Goal: Task Accomplishment & Management: Manage account settings

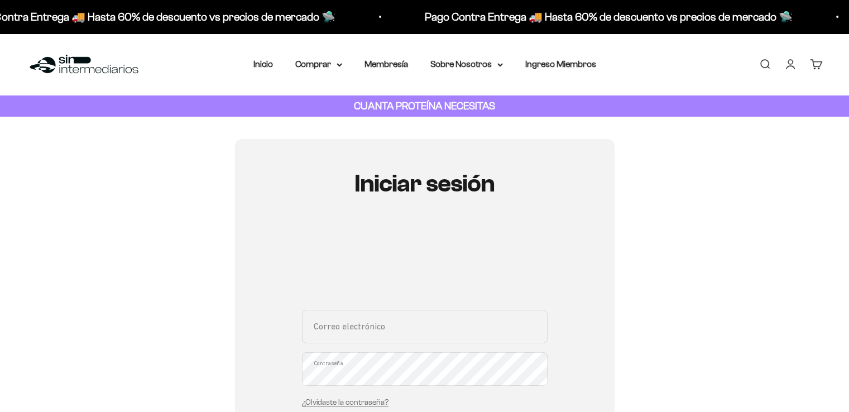
scroll to position [112, 0]
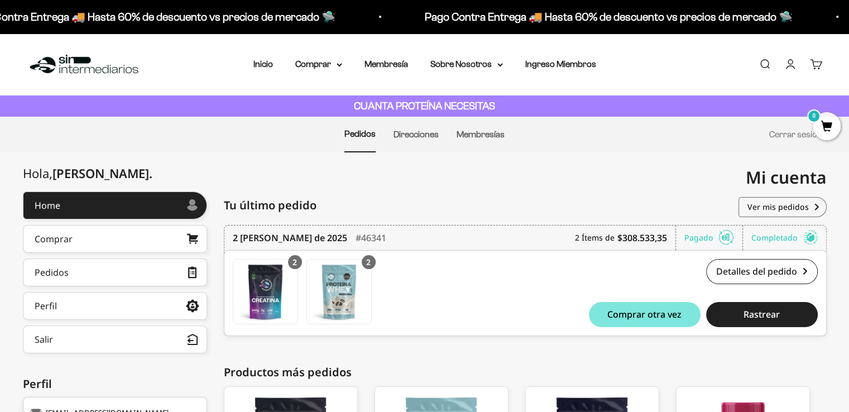
click at [256, 70] on li "Inicio" at bounding box center [263, 64] width 20 height 15
click at [258, 70] on li "Inicio" at bounding box center [263, 64] width 20 height 15
click at [263, 64] on link "Inicio" at bounding box center [263, 63] width 20 height 9
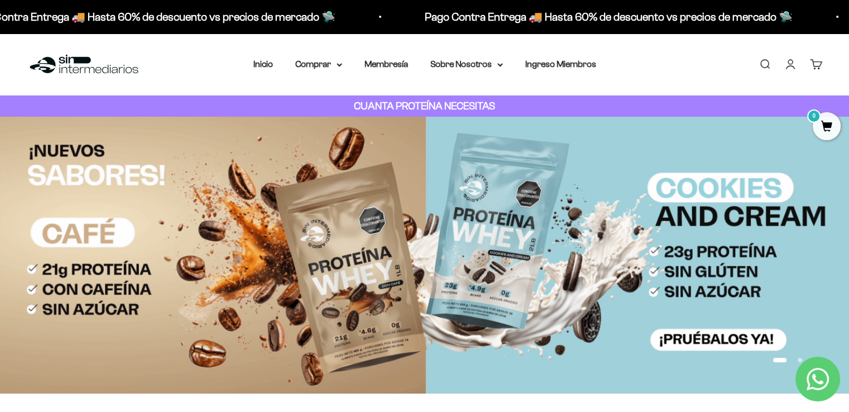
click at [786, 64] on link "Cuenta" at bounding box center [790, 64] width 12 height 12
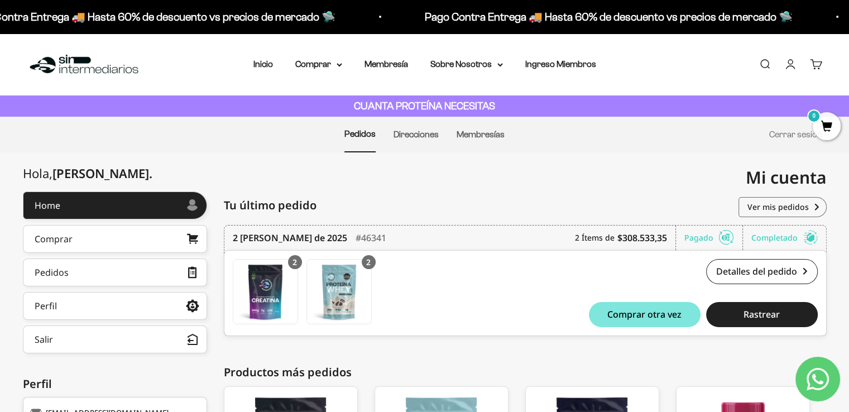
scroll to position [112, 0]
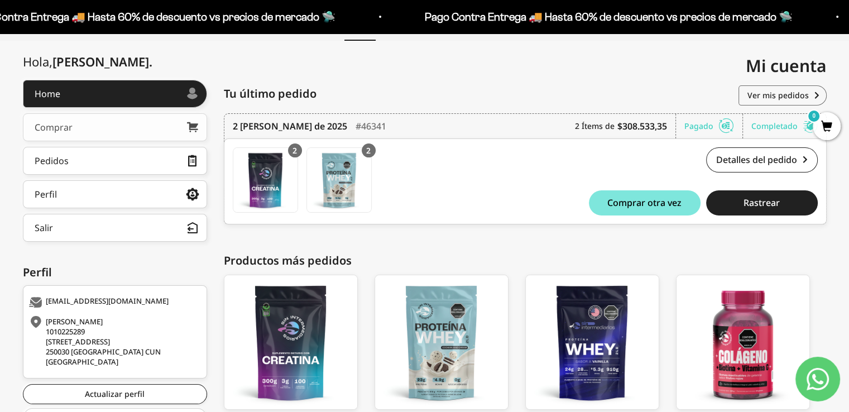
click at [93, 136] on link "Comprar" at bounding box center [115, 127] width 184 height 28
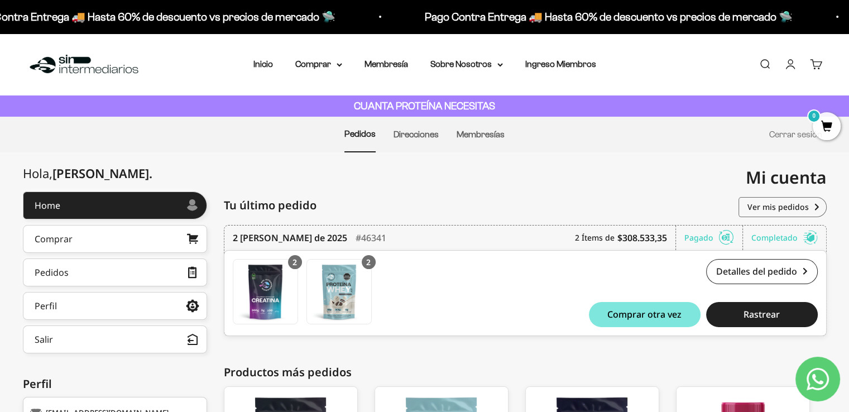
click at [88, 62] on img at bounding box center [84, 64] width 114 height 24
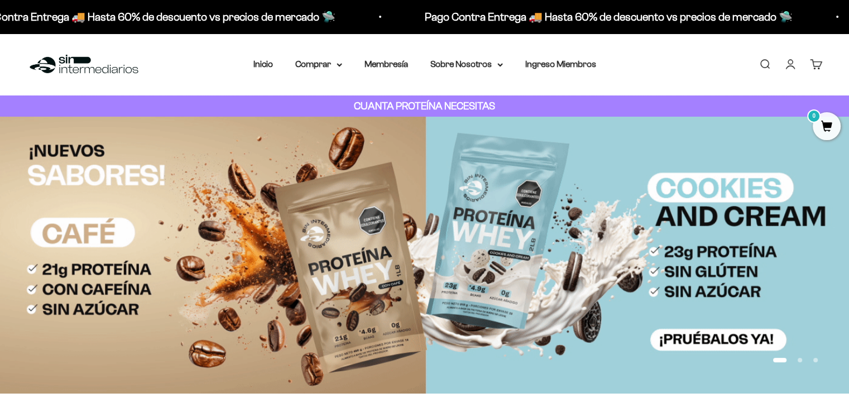
click at [787, 68] on link "Cuenta" at bounding box center [790, 64] width 12 height 12
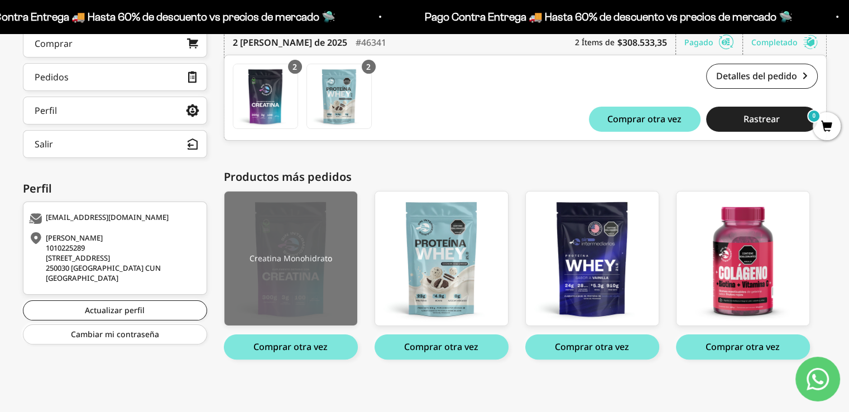
scroll to position [84, 0]
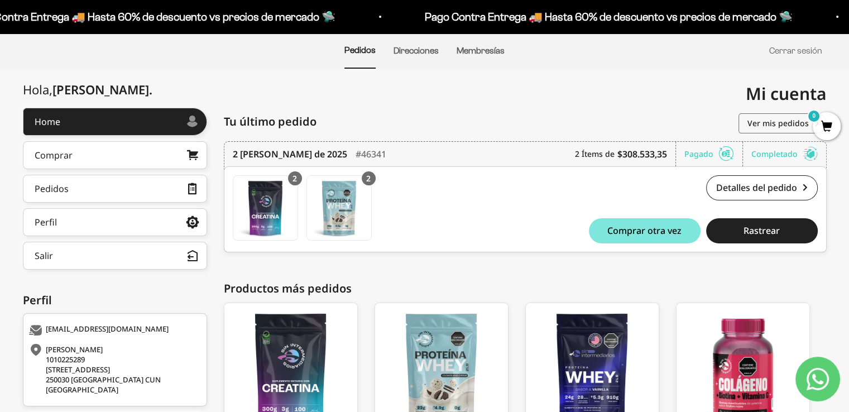
click at [486, 37] on li "Membresías" at bounding box center [481, 50] width 48 height 35
click at [481, 57] on li "Membresías" at bounding box center [481, 50] width 48 height 35
click at [480, 50] on link "Membresías" at bounding box center [481, 50] width 48 height 9
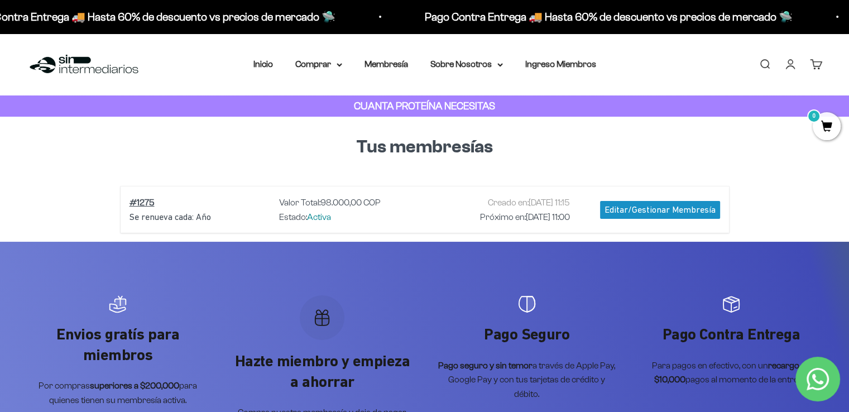
click at [641, 210] on div "Editar/Gestionar Membresía" at bounding box center [660, 210] width 120 height 18
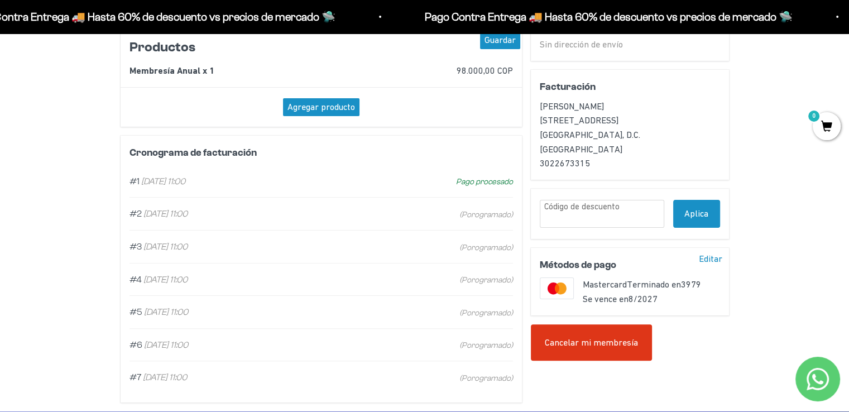
scroll to position [279, 0]
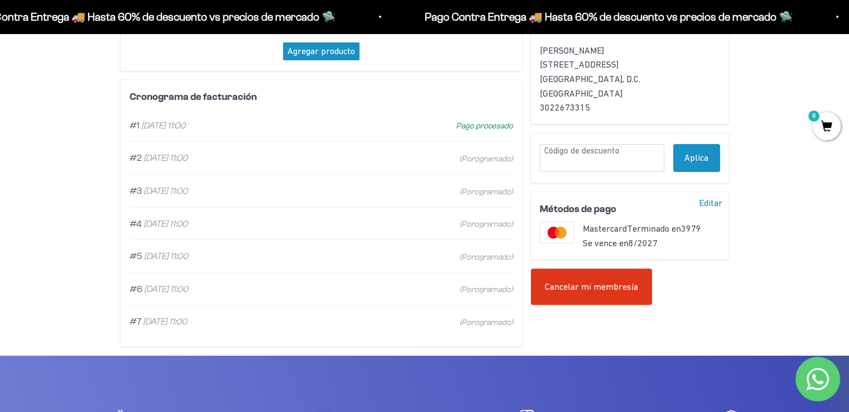
click at [475, 131] on span "Pago procesado" at bounding box center [484, 125] width 57 height 13
click at [613, 292] on div "Cancelar mi membresía" at bounding box center [591, 287] width 121 height 37
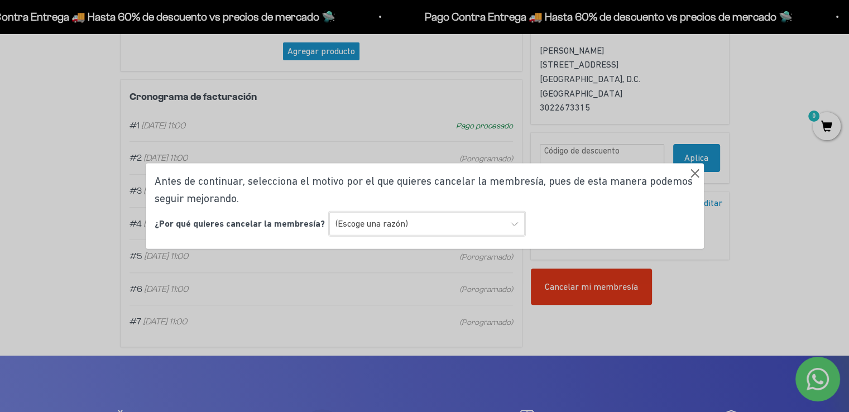
click at [391, 220] on select "(Escoge una razón) Encontré una opción con mejor sabor y variedad Encontré una …" at bounding box center [426, 223] width 195 height 23
select select "Ninguna de las anteriores"
click at [329, 212] on select "(Escoge una razón) Encontré una opción con mejor sabor y variedad Encontré una …" at bounding box center [426, 223] width 195 height 23
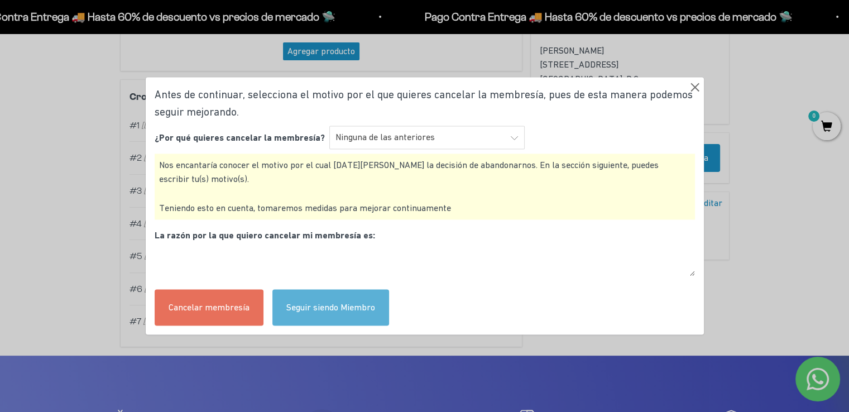
click at [192, 315] on div "Cancelar membresía" at bounding box center [209, 307] width 109 height 37
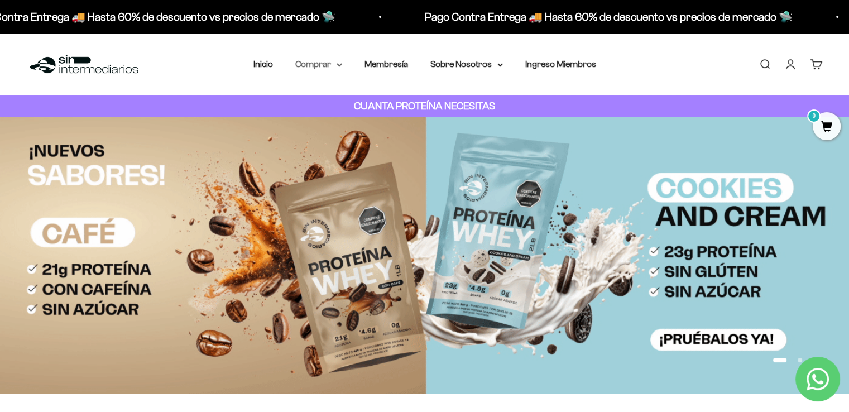
click at [320, 63] on summary "Comprar" at bounding box center [318, 64] width 47 height 15
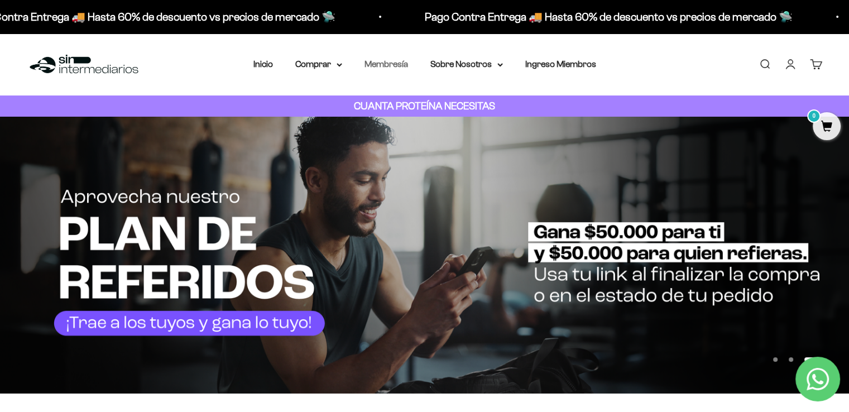
click at [392, 63] on link "Membresía" at bounding box center [387, 63] width 44 height 9
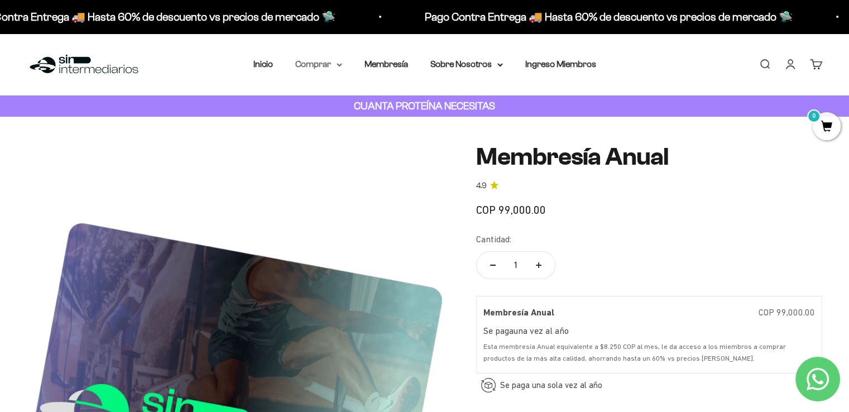
click at [322, 64] on summary "Comprar" at bounding box center [318, 64] width 47 height 15
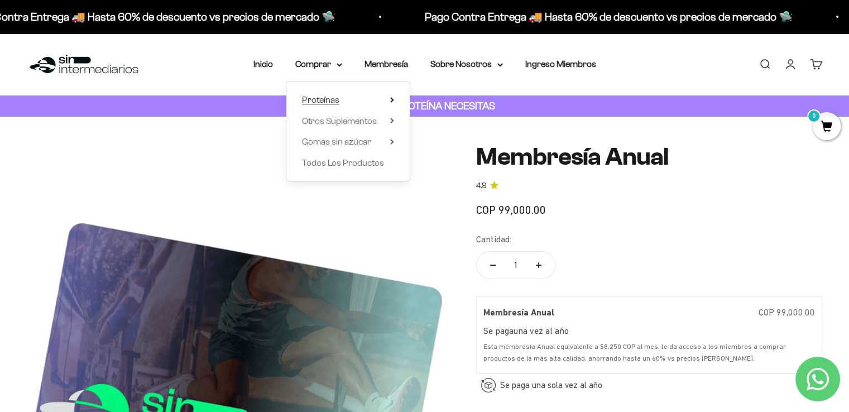
click at [320, 97] on span "Proteínas" at bounding box center [320, 99] width 37 height 9
click at [329, 160] on span "Todos Los Productos" at bounding box center [343, 162] width 82 height 9
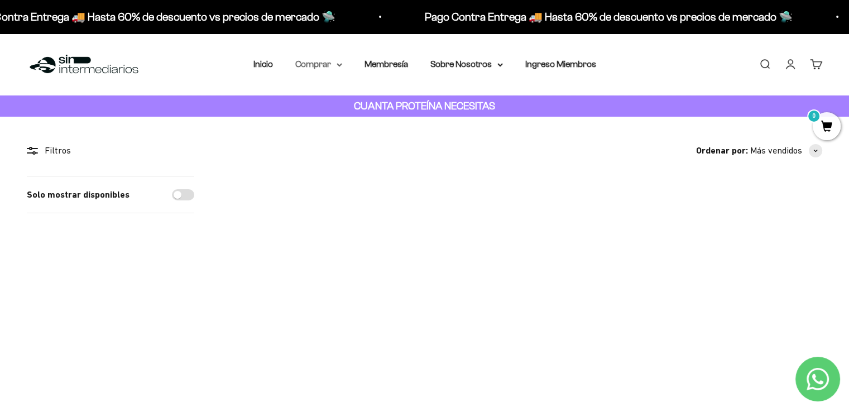
click at [337, 65] on icon at bounding box center [340, 65] width 6 height 4
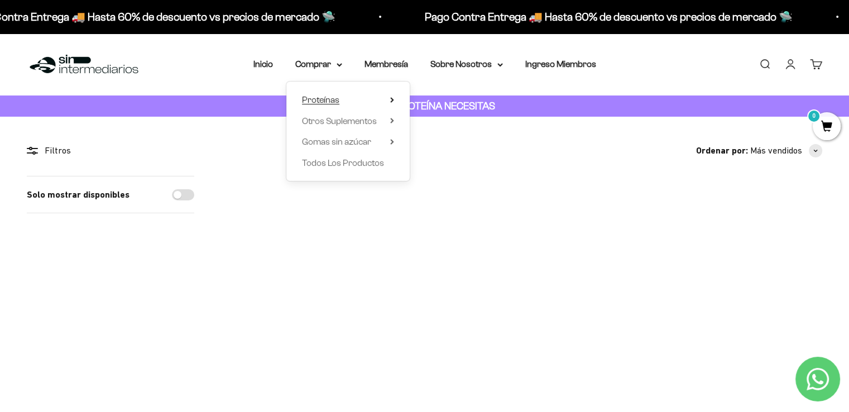
click at [391, 98] on icon at bounding box center [392, 100] width 2 height 4
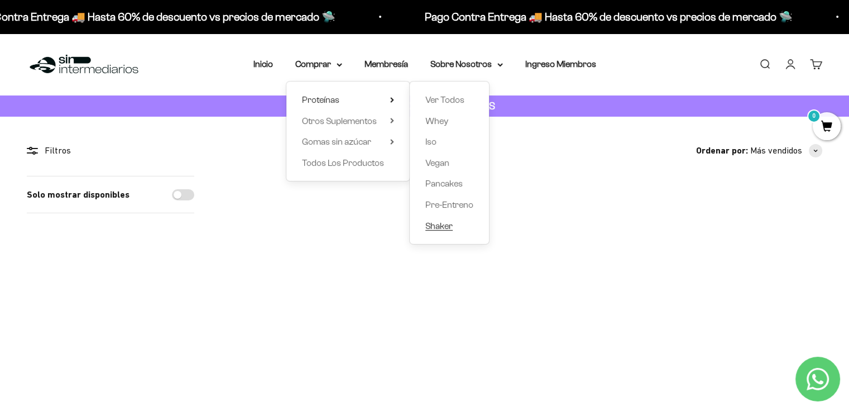
click at [443, 227] on span "Shaker" at bounding box center [438, 225] width 27 height 9
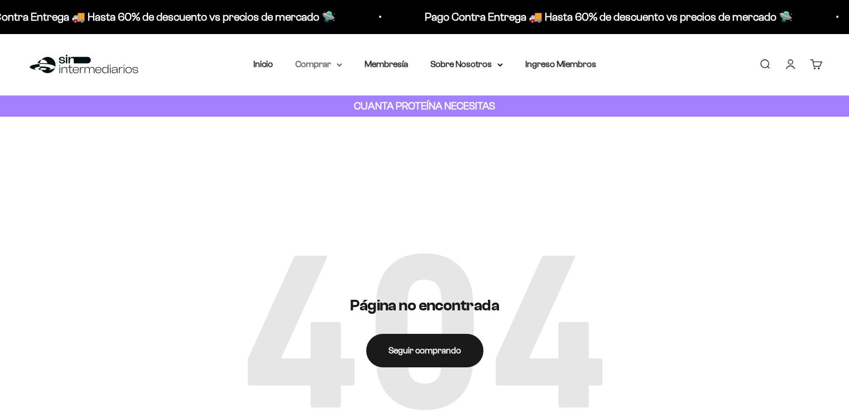
click at [322, 66] on summary "Comprar" at bounding box center [318, 64] width 47 height 15
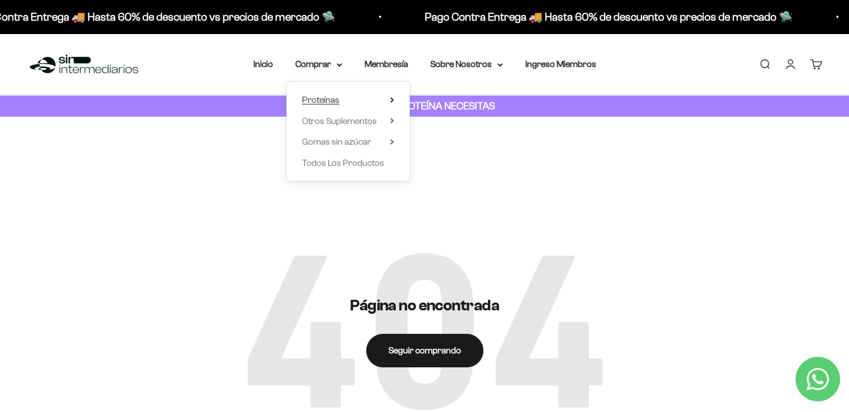
click at [348, 99] on summary "Proteínas" at bounding box center [348, 100] width 92 height 15
click at [354, 165] on span "Todos Los Productos" at bounding box center [343, 162] width 82 height 9
